Goal: Information Seeking & Learning: Stay updated

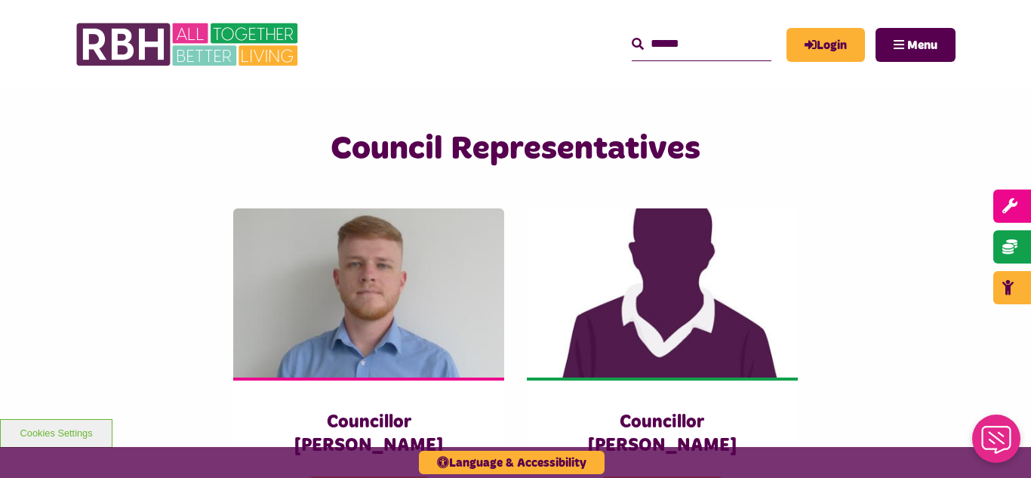
scroll to position [3204, 0]
click at [151, 41] on img at bounding box center [188, 44] width 226 height 59
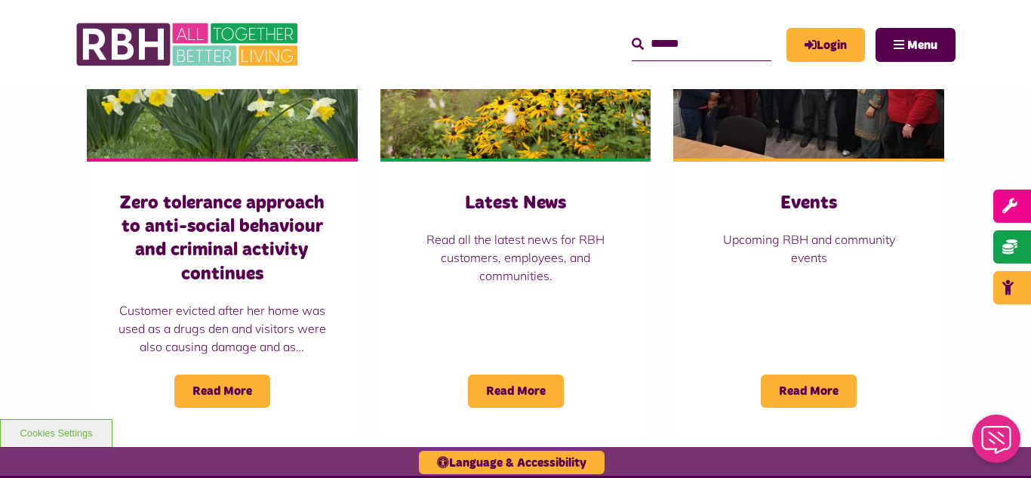
scroll to position [1268, 0]
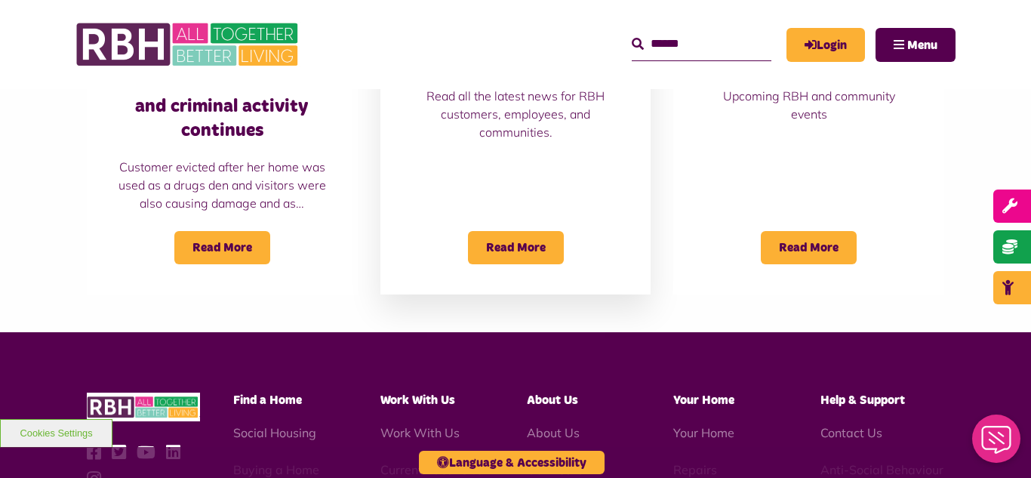
click at [493, 127] on p "Read all the latest news for RBH customers, employees, and communities." at bounding box center [515, 114] width 210 height 54
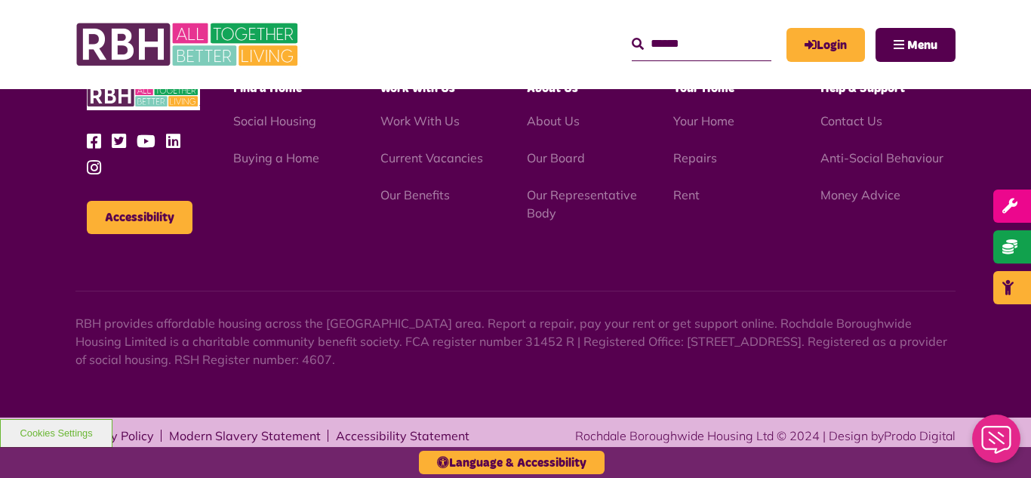
scroll to position [1642, 0]
